Goal: Book appointment/travel/reservation

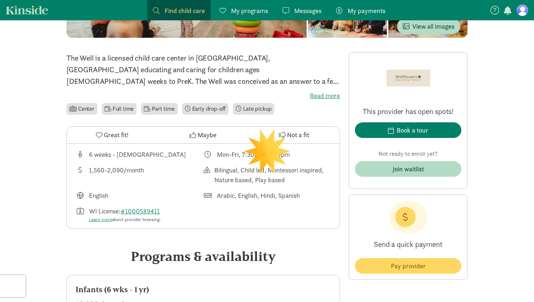
scroll to position [154, 0]
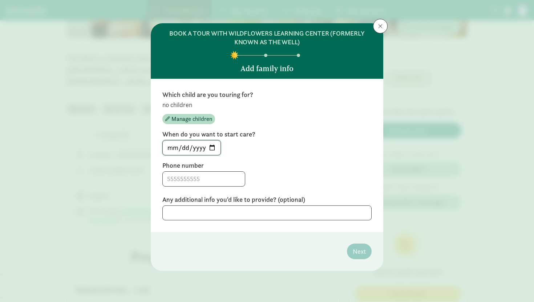
click at [216, 147] on input "[DATE]" at bounding box center [192, 148] width 58 height 15
click at [211, 149] on input "[DATE]" at bounding box center [192, 148] width 58 height 15
type input "[DATE]"
click at [303, 126] on div "Which child are you touring for? no children Manage children When do you want t…" at bounding box center [266, 155] width 209 height 130
click at [198, 175] on input at bounding box center [204, 179] width 82 height 15
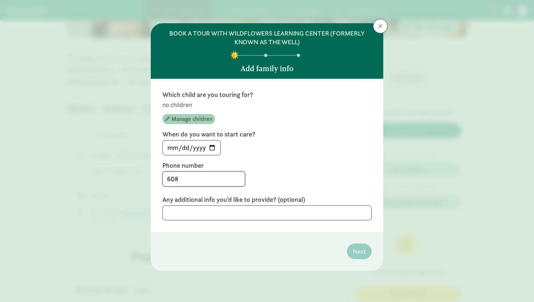
type input "608"
click at [198, 118] on span "Manage children" at bounding box center [191, 119] width 41 height 9
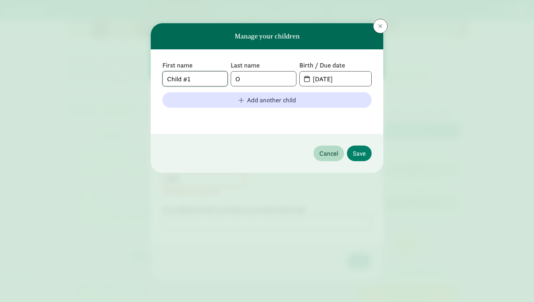
drag, startPoint x: 206, startPoint y: 81, endPoint x: 149, endPoint y: 81, distance: 57.8
click at [148, 81] on div "Manage your children First name Child #1 Last name O Birth / Due date [DATE] Ad…" at bounding box center [267, 151] width 534 height 302
type input "[PERSON_NAME]"
type input "[DATE]"
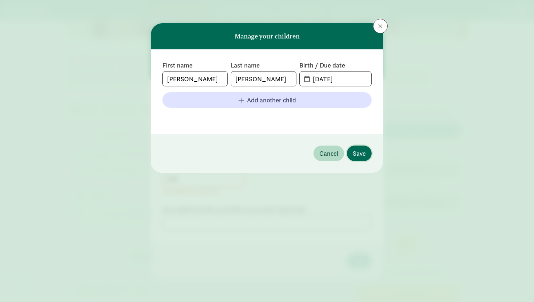
click at [358, 156] on span "Save" at bounding box center [359, 154] width 13 height 10
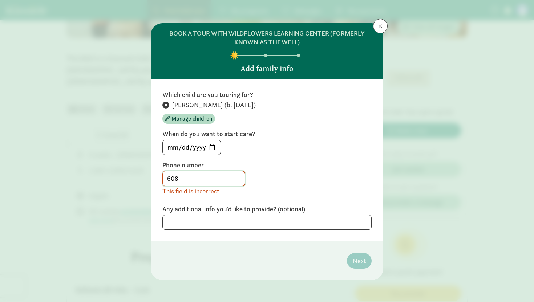
click at [212, 182] on input "608" at bounding box center [204, 178] width 82 height 15
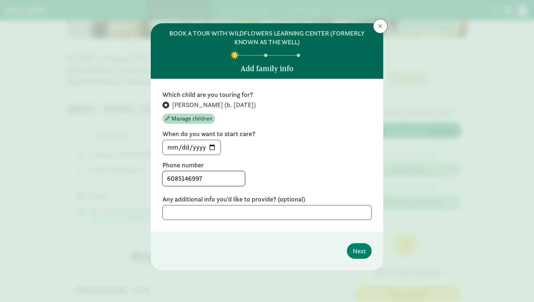
type input "6085146997"
click at [212, 149] on input "[DATE]" at bounding box center [192, 147] width 58 height 15
type input "[DATE]"
click at [187, 212] on textarea at bounding box center [266, 212] width 209 height 15
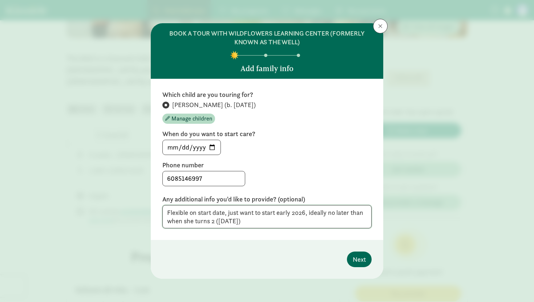
type textarea "Flexible on start date, just want to start early 2026, ideally no later than wh…"
click at [358, 260] on span "Next" at bounding box center [359, 260] width 13 height 10
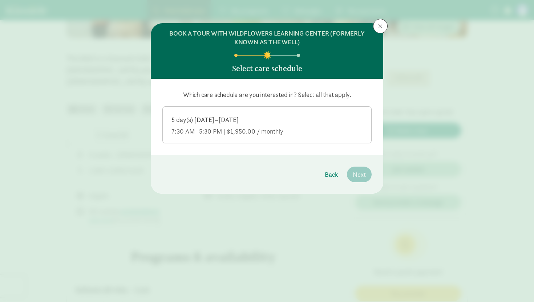
click at [318, 127] on div "5 day(s) [DATE]–[DATE]" at bounding box center [266, 131] width 191 height 9
click at [0, 0] on input "5 day(s) [DATE]–[DATE] 7:30 AM–5:30 PM | $1,950.00 / monthly" at bounding box center [0, 0] width 0 height 0
click at [361, 174] on span "Next" at bounding box center [359, 175] width 13 height 10
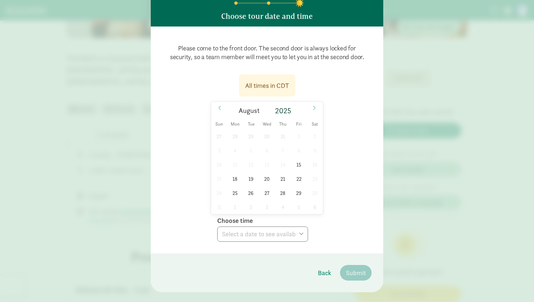
scroll to position [60, 0]
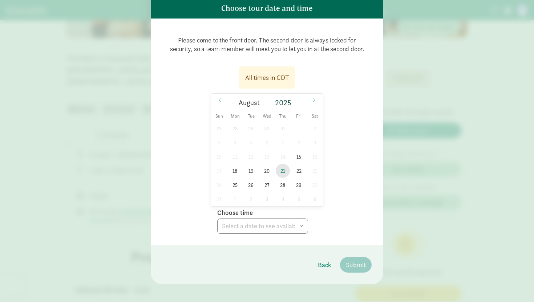
click at [284, 174] on span "21" at bounding box center [283, 171] width 14 height 14
click at [265, 220] on select "Choose time 09:00 AM 09:20 AM 09:40 AM 10:00 AM 10:20 AM 10:40 AM 02:00 PM 02:2…" at bounding box center [262, 226] width 91 height 15
click at [299, 155] on span "15" at bounding box center [299, 157] width 14 height 14
click at [267, 227] on select "Choose time 09:00 AM 09:20 AM 09:40 AM 10:00 AM 10:20 AM 10:40 AM 02:00 PM 02:2…" at bounding box center [262, 226] width 91 height 15
click at [263, 233] on select "Choose time 09:00 AM 09:20 AM 09:40 AM 10:00 AM 10:20 AM 10:40 AM 02:00 PM 02:2…" at bounding box center [262, 226] width 91 height 15
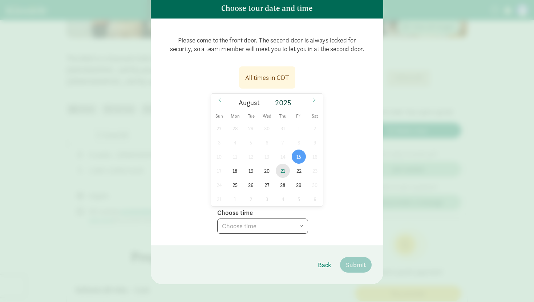
click at [281, 170] on span "21" at bounding box center [283, 171] width 14 height 14
click at [286, 227] on select "Choose time 09:00 AM 09:20 AM 09:40 AM 10:00 AM 10:20 AM 10:40 AM 02:00 PM 02:2…" at bounding box center [262, 226] width 91 height 15
select select "[DATE]T15:40:00.000-05:00"
click at [356, 263] on span "Submit" at bounding box center [356, 265] width 20 height 10
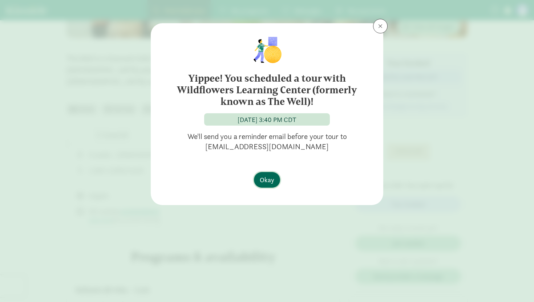
click at [270, 177] on span "Okay" at bounding box center [267, 180] width 15 height 10
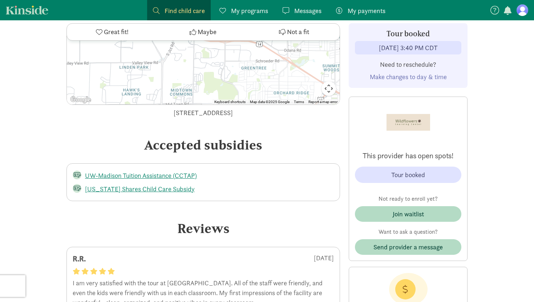
scroll to position [1526, 0]
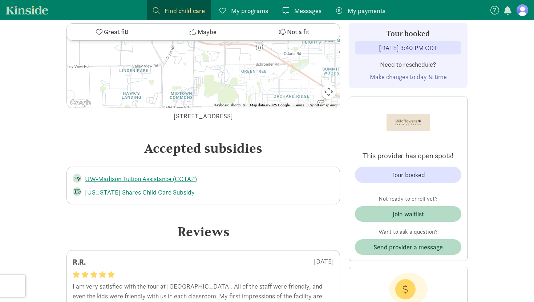
click at [423, 82] on div "Tour booked [DATE] 3:40 PM CDT Need to reschedule? Make changes to day & time" at bounding box center [408, 55] width 119 height 65
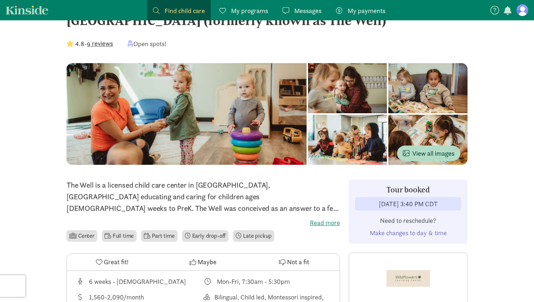
scroll to position [0, 0]
